Goal: Find specific page/section: Find specific page/section

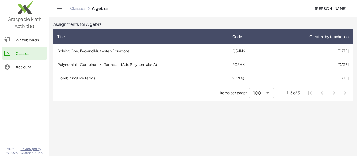
click at [155, 111] on main "Assignments for Algebra: Title Code Created by teacher on Solving One, Two and …" at bounding box center [203, 78] width 308 height 156
